Goal: Information Seeking & Learning: Learn about a topic

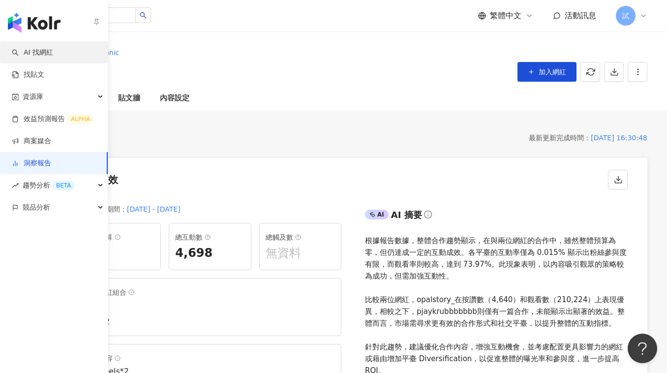
click at [26, 50] on link "AI 找網紅" at bounding box center [32, 53] width 41 height 10
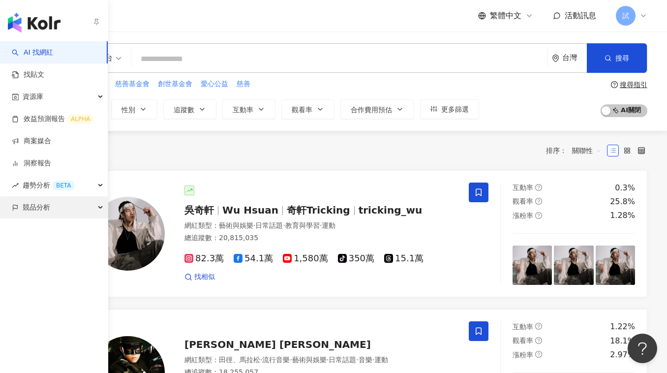
click at [13, 212] on div "競品分析" at bounding box center [54, 207] width 108 height 22
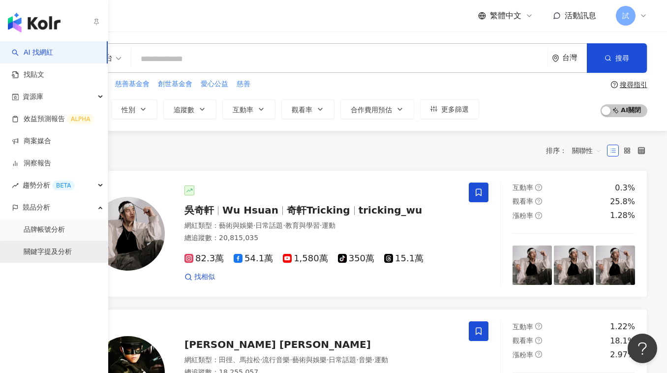
click at [41, 248] on link "關鍵字提及分析" at bounding box center [48, 252] width 48 height 10
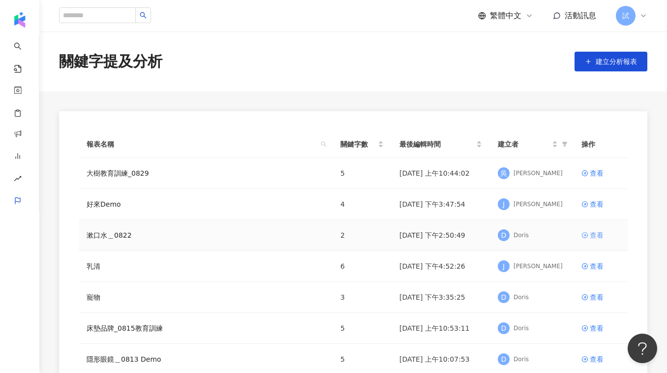
click at [587, 233] on icon at bounding box center [585, 235] width 7 height 7
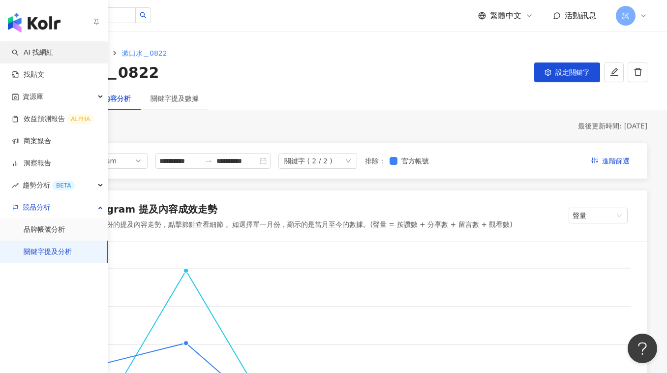
click at [33, 54] on link "AI 找網紅" at bounding box center [32, 53] width 41 height 10
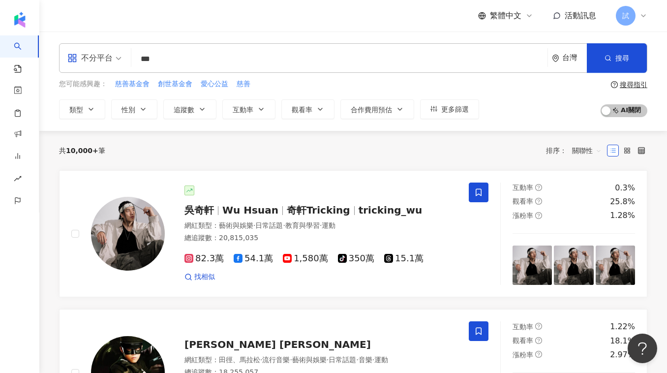
type input "*"
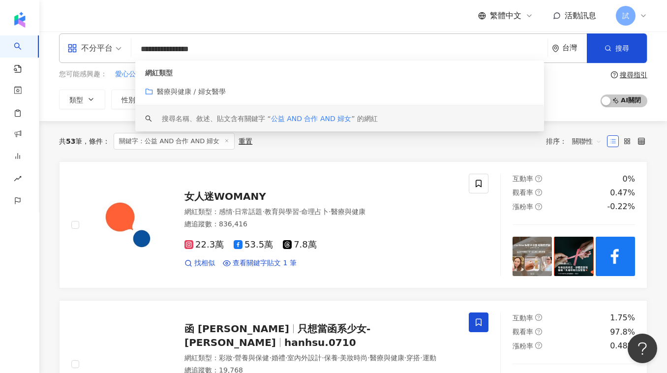
scroll to position [13, 0]
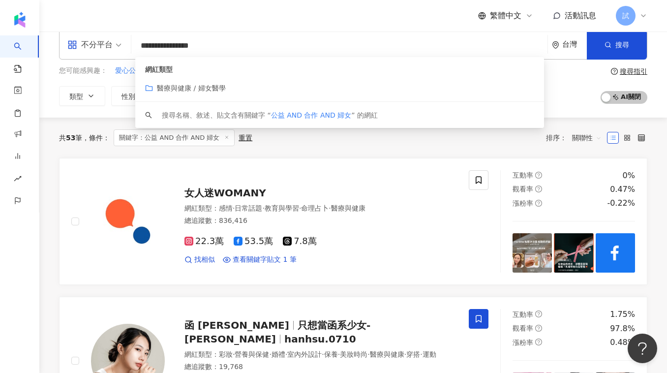
drag, startPoint x: 246, startPoint y: 50, endPoint x: 193, endPoint y: 49, distance: 53.1
click at [193, 49] on input "**********" at bounding box center [339, 45] width 408 height 19
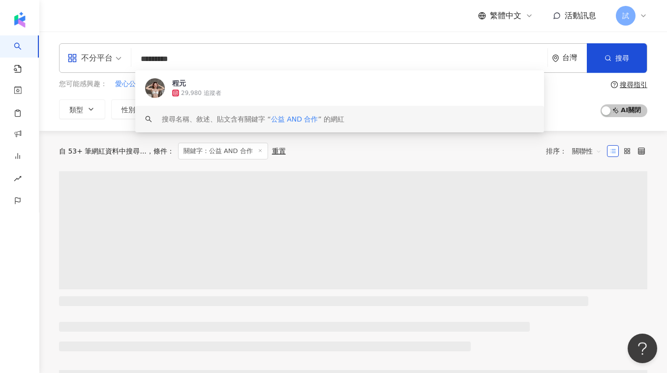
click at [452, 149] on div "自 53+ 筆網紅資料中搜尋... 條件 ： 關鍵字：公益 AND 合作 重置 排序： 關聯性" at bounding box center [353, 151] width 589 height 17
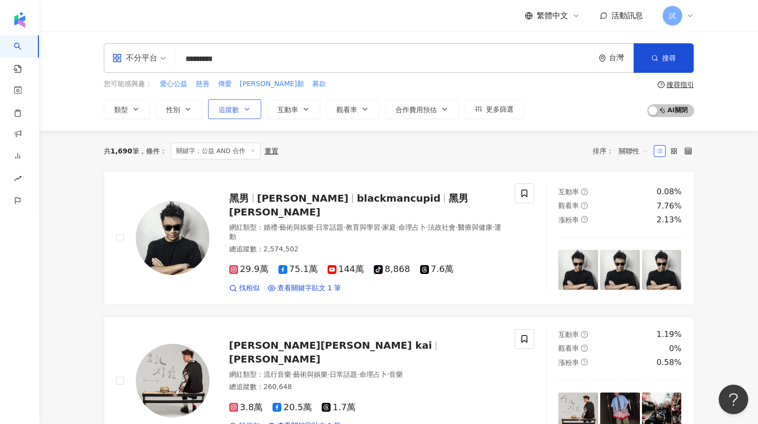
click at [243, 113] on button "追蹤數" at bounding box center [234, 109] width 53 height 20
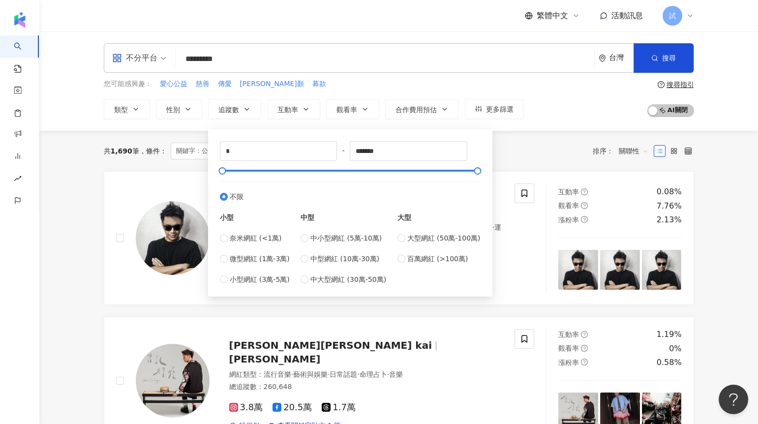
click at [518, 147] on div "共 1,690 筆 條件 ： 關鍵字：公益 AND 合作 重置 排序： 關聯性" at bounding box center [399, 151] width 590 height 17
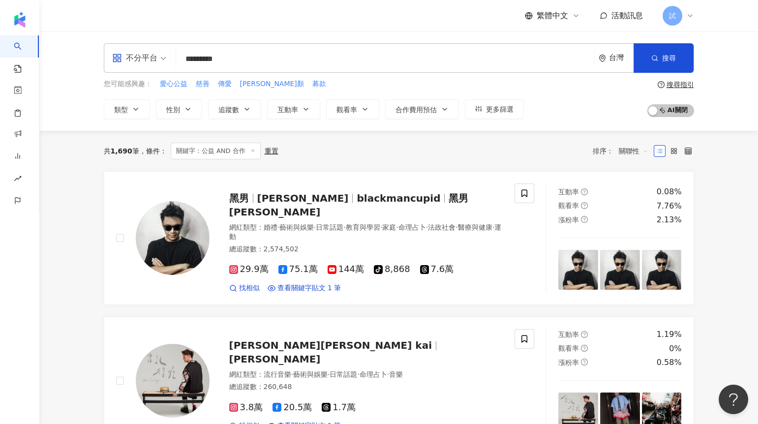
click at [269, 55] on input "*********" at bounding box center [385, 59] width 410 height 19
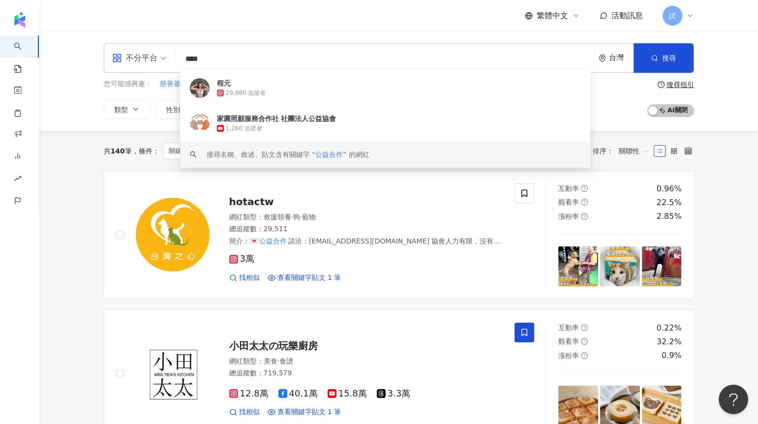
click at [635, 148] on span "關聯性" at bounding box center [634, 151] width 30 height 16
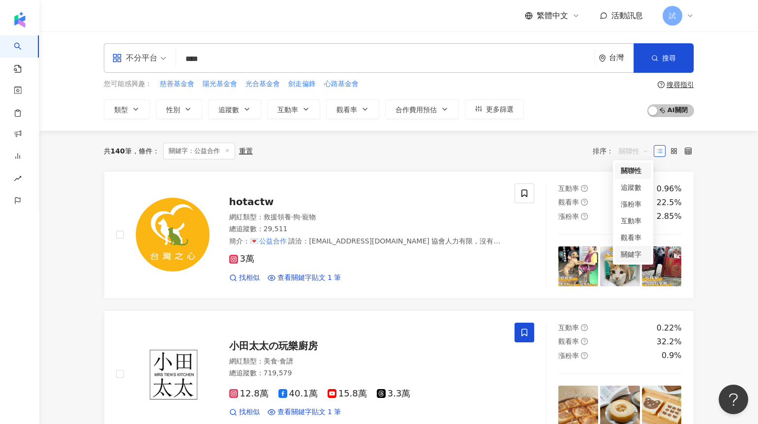
click at [636, 250] on div "關鍵字" at bounding box center [633, 254] width 25 height 11
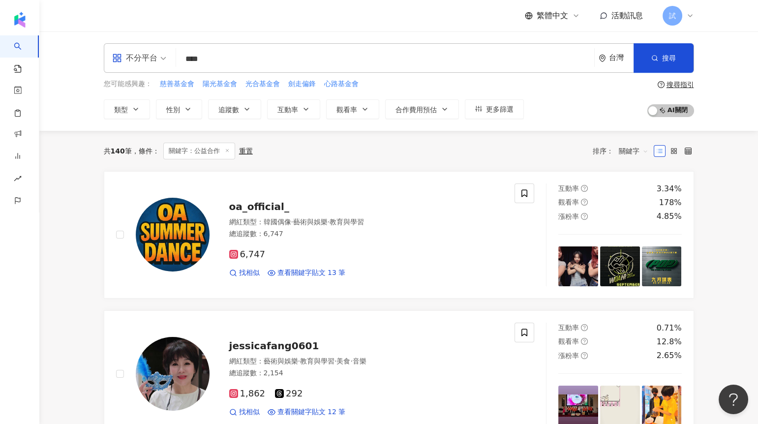
click at [196, 53] on input "****" at bounding box center [385, 59] width 410 height 19
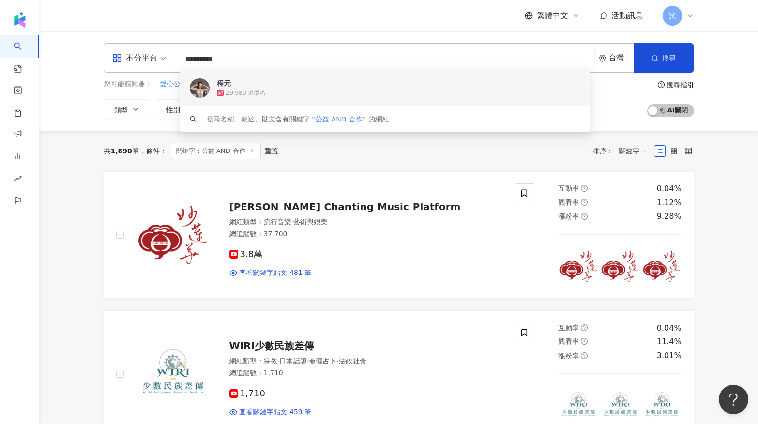
type input "*********"
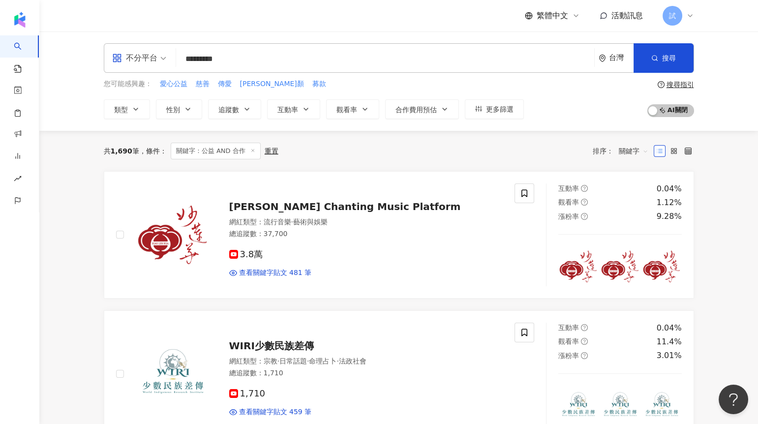
click at [350, 160] on div "共 1,690 筆 條件 ： 關鍵字：公益 AND 合作 重置 排序： 關鍵字" at bounding box center [399, 151] width 590 height 40
click at [292, 117] on button "互動率" at bounding box center [293, 109] width 53 height 20
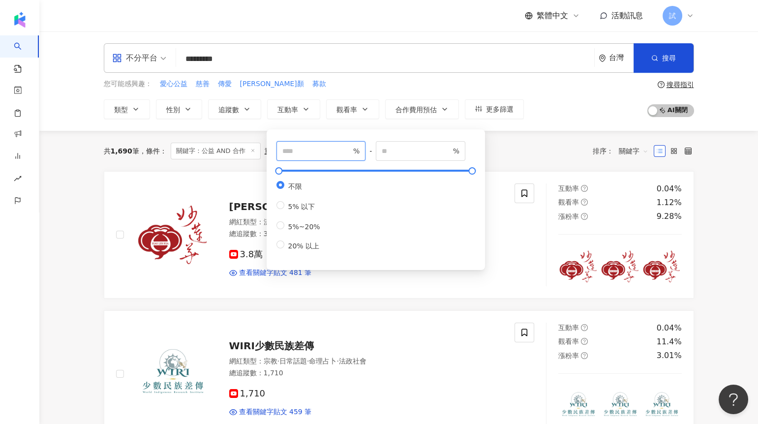
click at [310, 155] on input "number" at bounding box center [316, 151] width 69 height 11
type input "*"
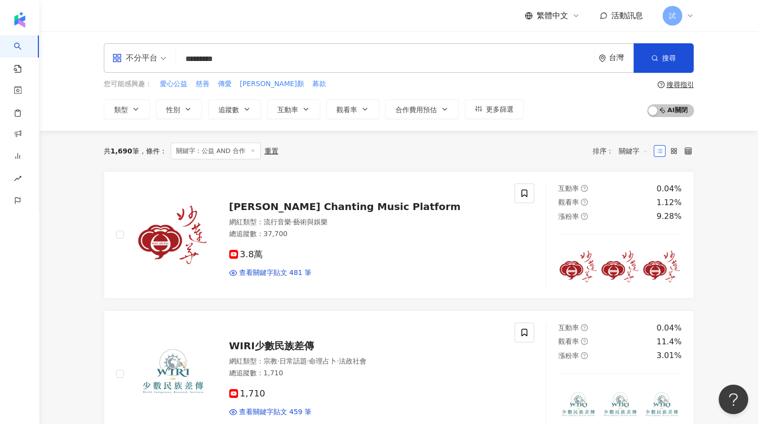
click at [506, 147] on div "共 1,690 筆 條件 ： 關鍵字：公益 AND 合作 重置 排序： 關鍵字" at bounding box center [399, 151] width 590 height 17
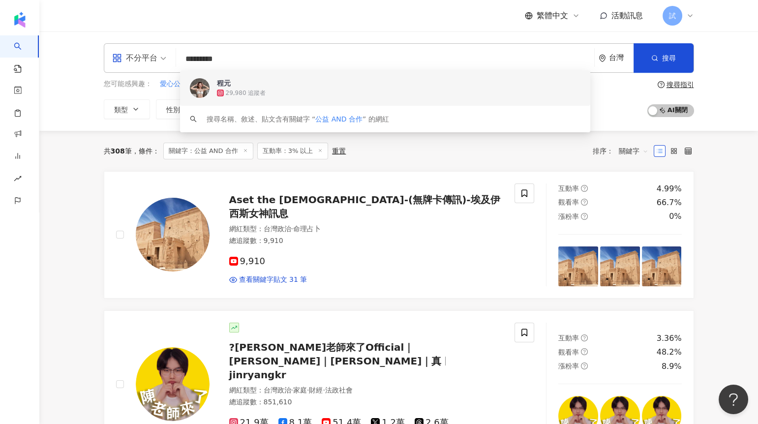
drag, startPoint x: 222, startPoint y: 62, endPoint x: 201, endPoint y: 62, distance: 21.7
click at [201, 62] on input "*********" at bounding box center [385, 59] width 410 height 19
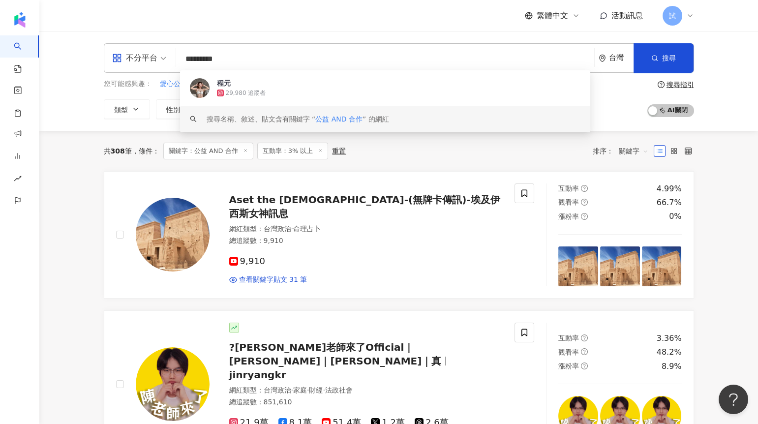
click at [629, 147] on span "關鍵字" at bounding box center [634, 151] width 30 height 16
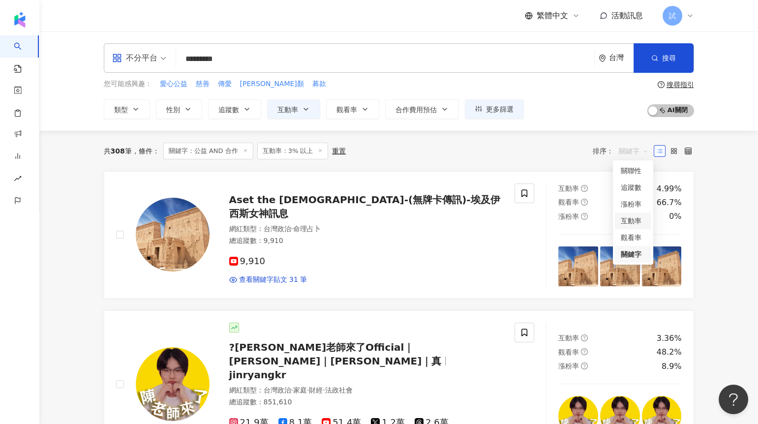
click at [633, 228] on div "互動率" at bounding box center [633, 221] width 36 height 17
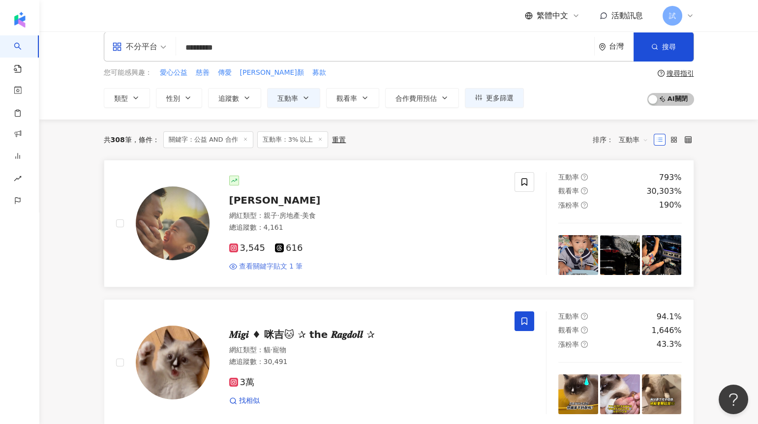
scroll to position [18, 0]
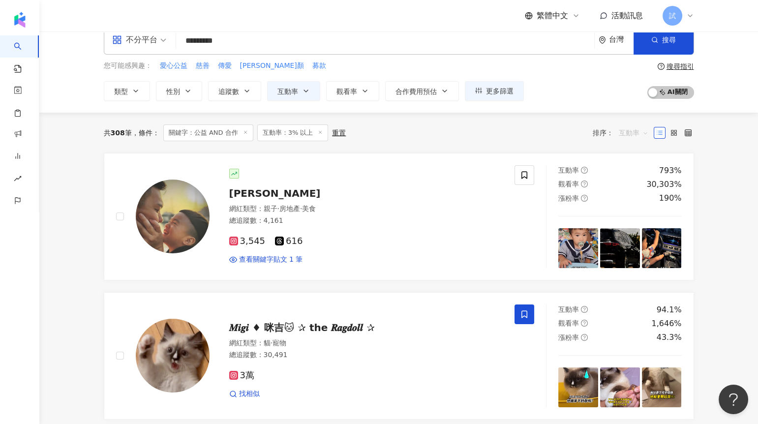
click at [632, 130] on span "互動率" at bounding box center [634, 133] width 30 height 16
click at [633, 213] on div "觀看率" at bounding box center [633, 219] width 36 height 17
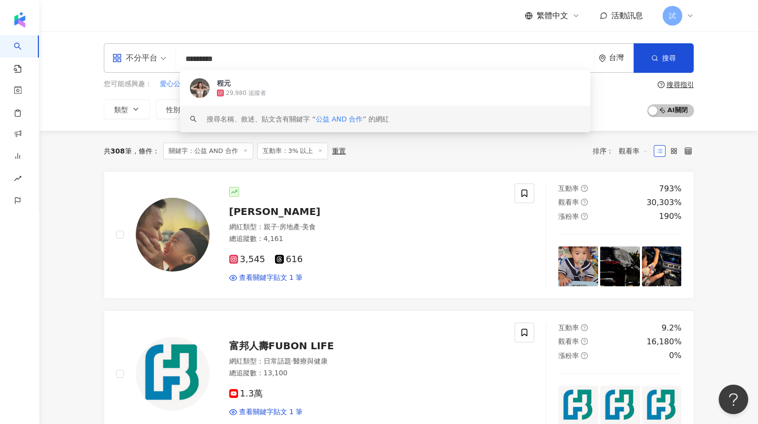
drag, startPoint x: 221, startPoint y: 58, endPoint x: 238, endPoint y: 58, distance: 16.7
click at [238, 58] on input "*********" at bounding box center [385, 59] width 410 height 19
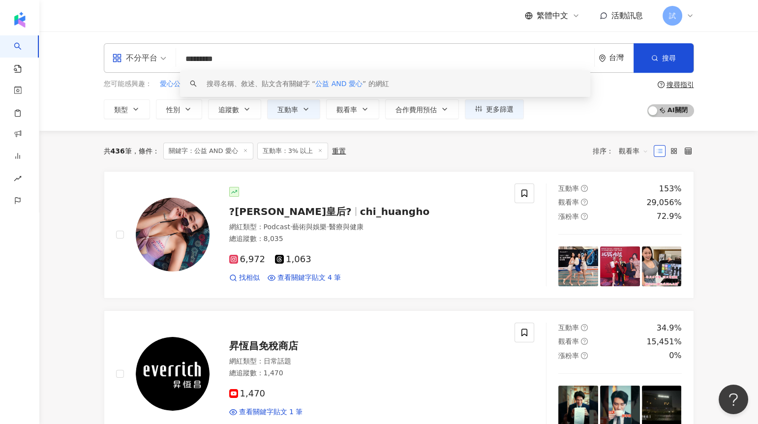
type input "*********"
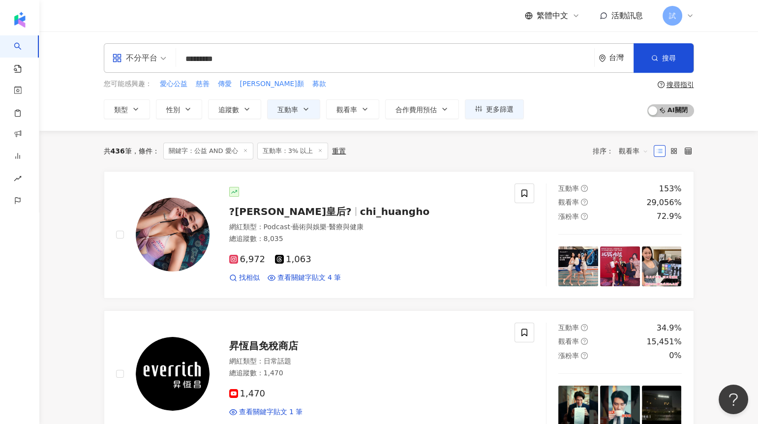
click at [627, 153] on span "觀看率" at bounding box center [634, 151] width 30 height 16
click at [636, 172] on div "關聯性" at bounding box center [633, 170] width 25 height 11
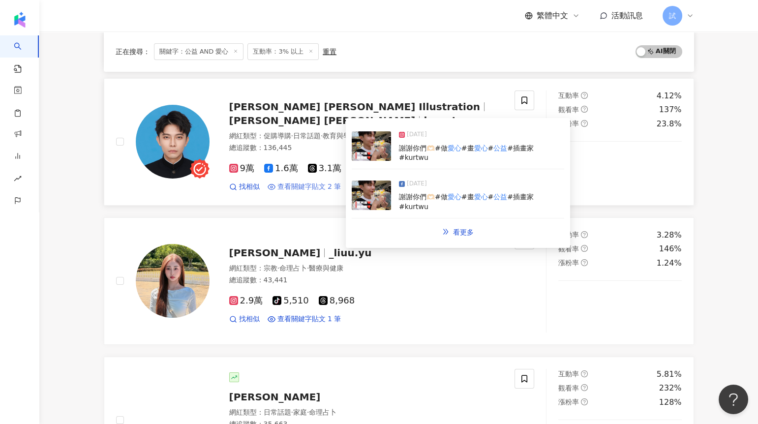
scroll to position [368, 0]
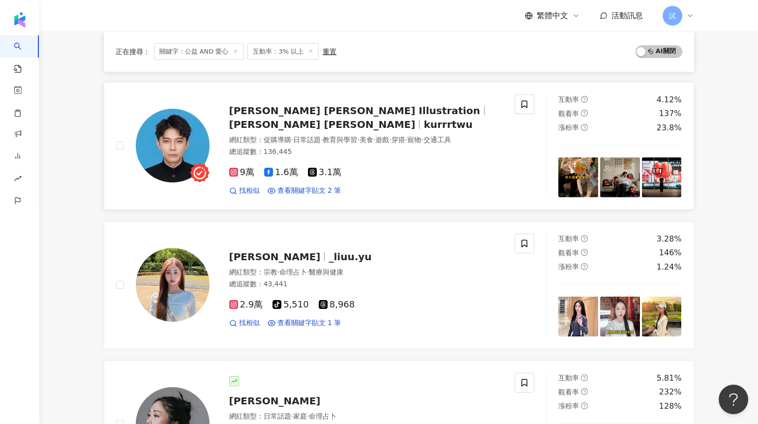
click at [317, 117] on span "[PERSON_NAME] [PERSON_NAME] Illustration" at bounding box center [354, 111] width 251 height 12
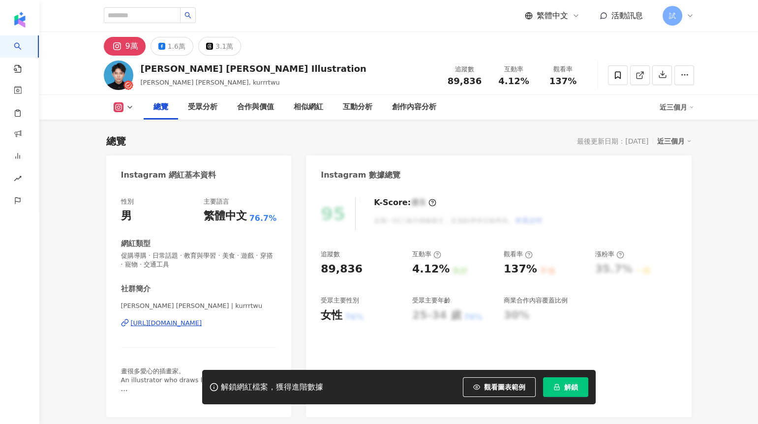
click at [555, 379] on button "解鎖" at bounding box center [565, 387] width 45 height 20
click at [404, 105] on div "創作內容分析" at bounding box center [414, 107] width 44 height 12
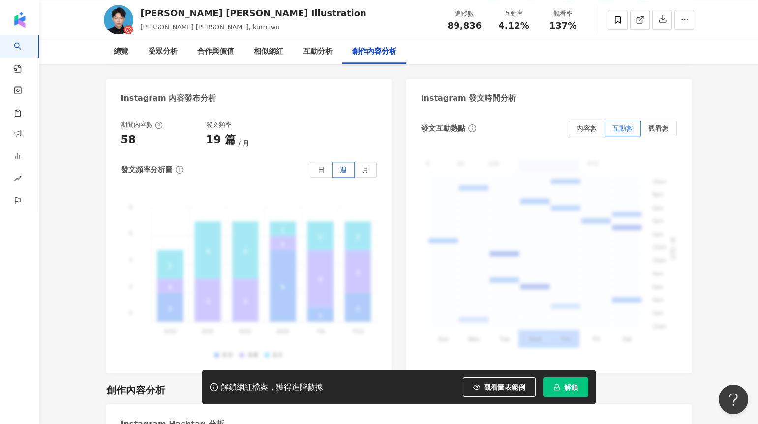
scroll to position [2783, 0]
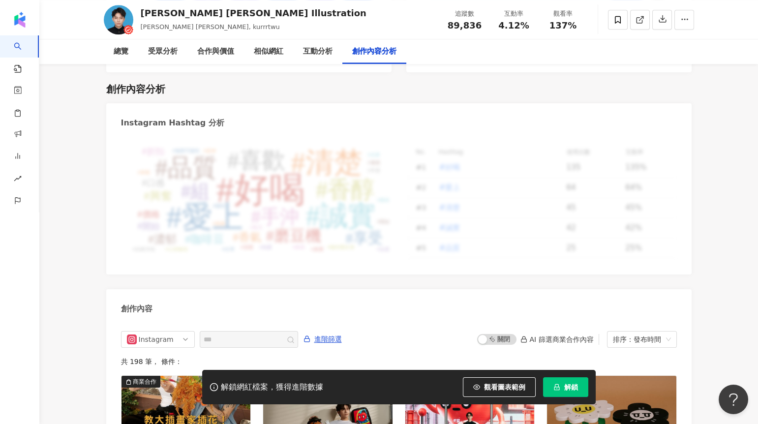
click at [562, 388] on button "解鎖" at bounding box center [565, 387] width 45 height 20
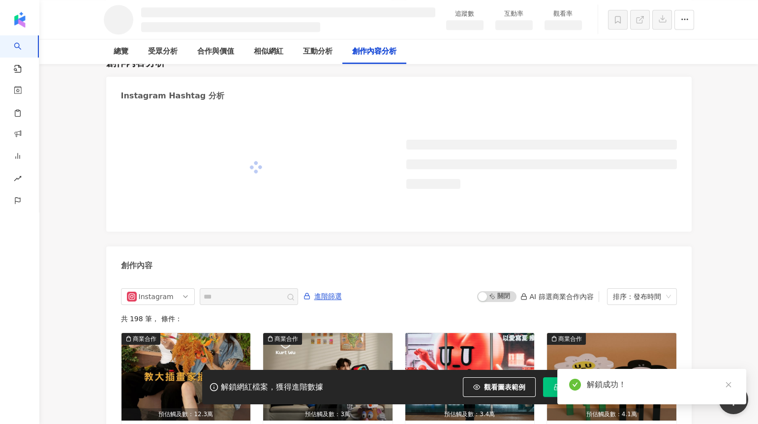
scroll to position [2504, 0]
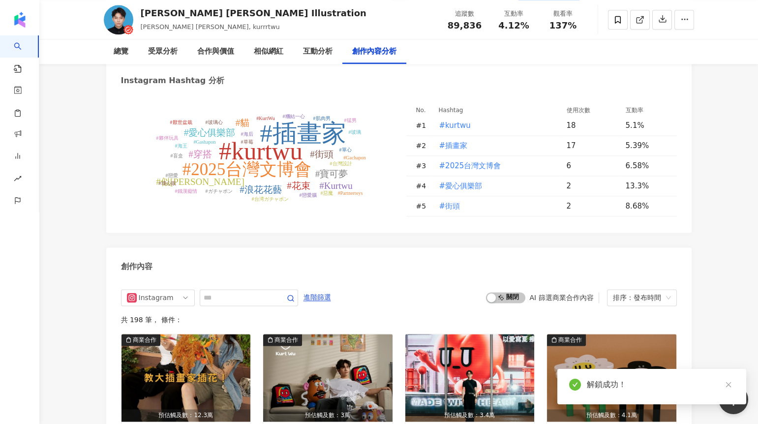
scroll to position [2849, 0]
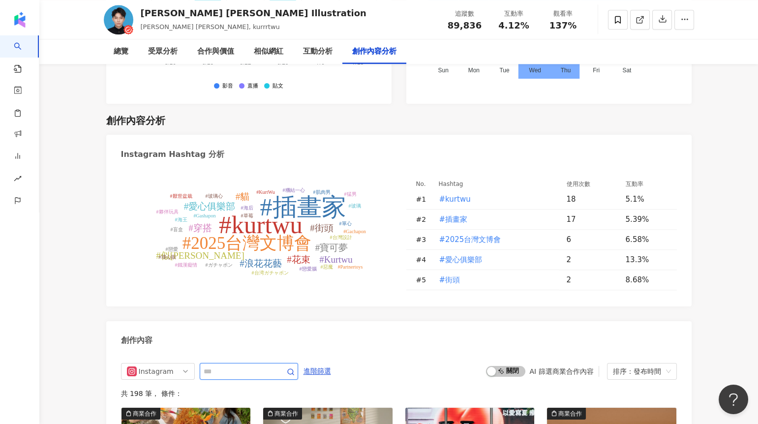
click at [244, 366] on input "text" at bounding box center [238, 372] width 69 height 12
type input "**"
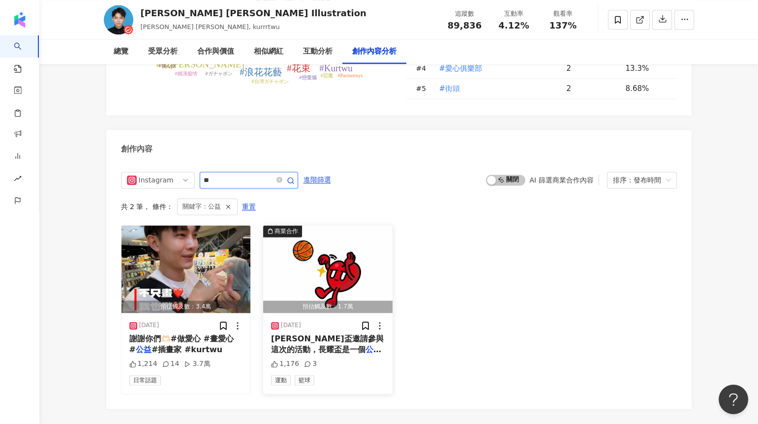
scroll to position [3037, 0]
